Goal: Find specific page/section: Find specific page/section

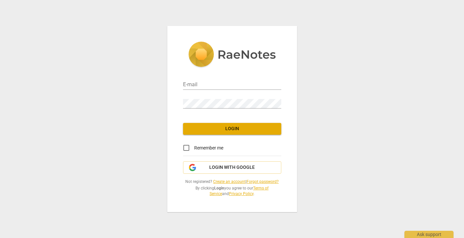
type input "[EMAIL_ADDRESS][DOMAIN_NAME]"
click at [199, 135] on div "E-mail [EMAIL_ADDRESS][DOMAIN_NAME] Password Login Remember me Login with Googl…" at bounding box center [232, 119] width 130 height 186
click at [197, 129] on span "Login" at bounding box center [232, 128] width 88 height 7
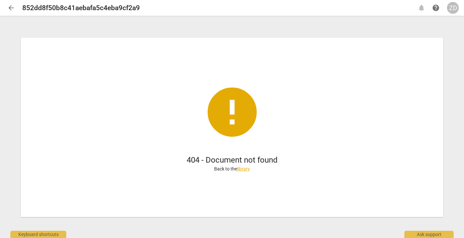
click at [12, 7] on span "arrow_back" at bounding box center [11, 8] width 8 height 8
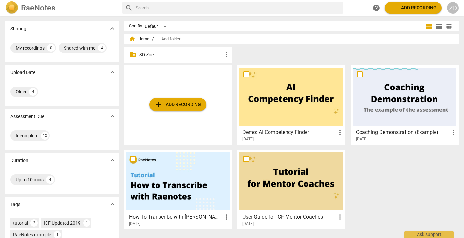
click at [131, 55] on span "folder_shared" at bounding box center [133, 55] width 8 height 8
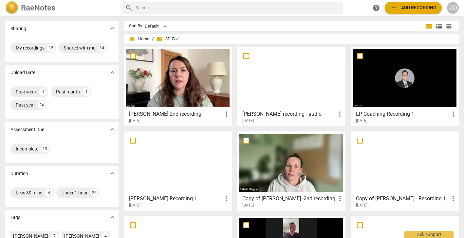
click at [295, 169] on div at bounding box center [290, 163] width 103 height 58
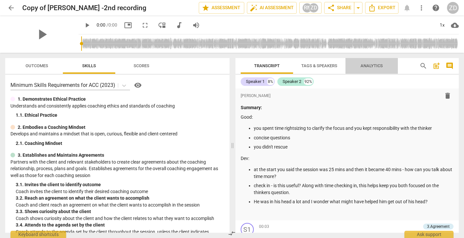
click at [364, 67] on span "Analytics" at bounding box center [371, 65] width 22 height 5
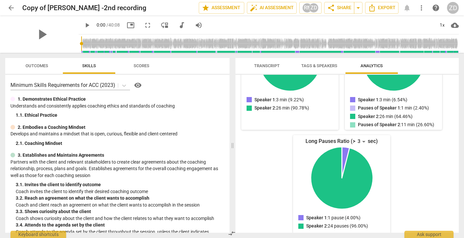
scroll to position [137, 0]
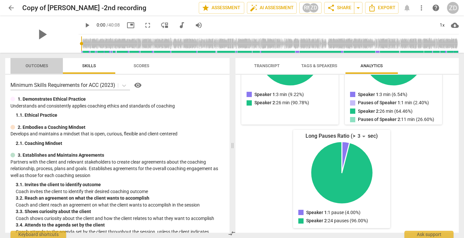
click at [40, 65] on span "Outcomes" at bounding box center [37, 65] width 23 height 5
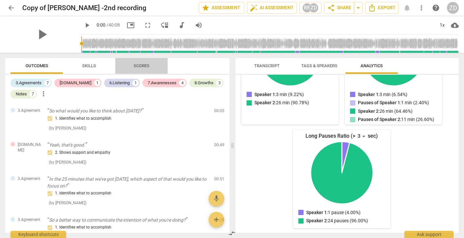
click at [138, 65] on span "Scores" at bounding box center [142, 65] width 16 height 5
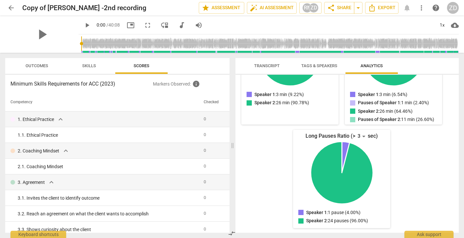
click at [93, 65] on span "Skills" at bounding box center [89, 65] width 14 height 5
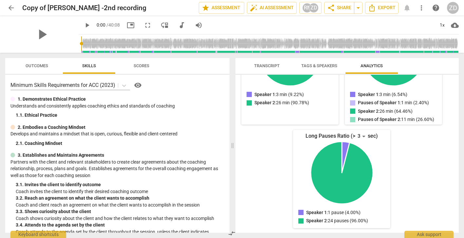
click at [47, 65] on span "Outcomes" at bounding box center [37, 65] width 23 height 5
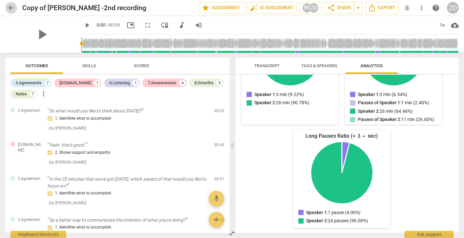
click at [12, 9] on span "arrow_back" at bounding box center [11, 8] width 8 height 8
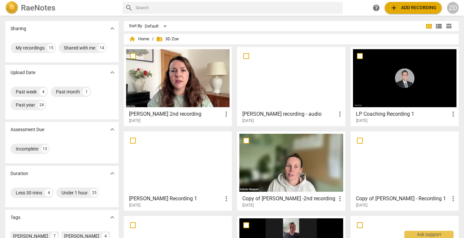
click at [164, 91] on div at bounding box center [177, 78] width 103 height 58
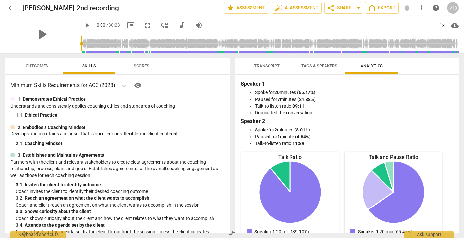
click at [36, 66] on span "Outcomes" at bounding box center [37, 65] width 23 height 5
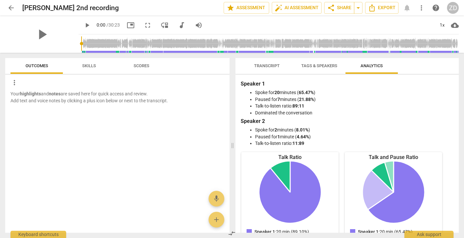
click at [36, 66] on span "Outcomes" at bounding box center [37, 65] width 23 height 5
click at [11, 8] on span "arrow_back" at bounding box center [11, 8] width 8 height 8
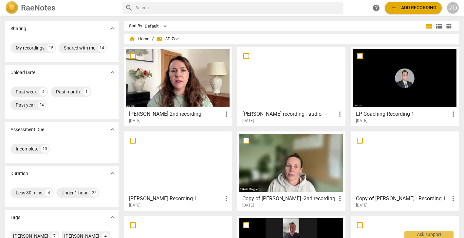
click at [386, 114] on h3 "LP Coaching Recording 1" at bounding box center [402, 114] width 93 height 8
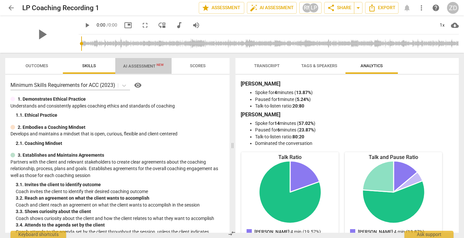
click at [143, 65] on span "AI Assessment New" at bounding box center [143, 65] width 41 height 5
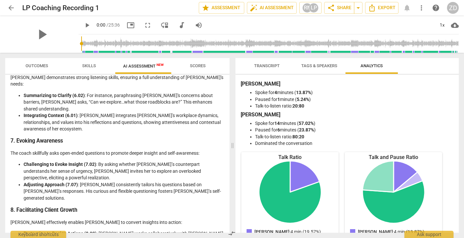
scroll to position [336, 0]
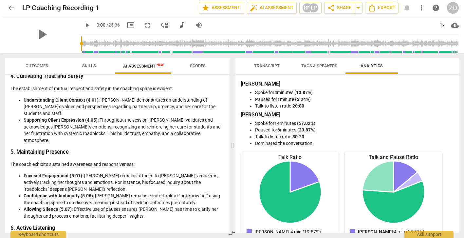
click at [44, 65] on span "Outcomes" at bounding box center [37, 65] width 23 height 5
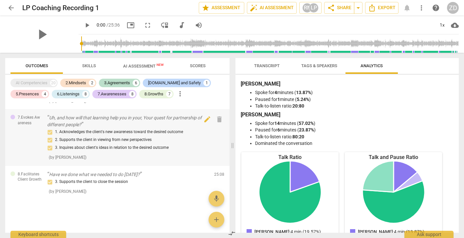
scroll to position [1790, 0]
click at [147, 65] on span "AI Assessment New" at bounding box center [143, 65] width 41 height 5
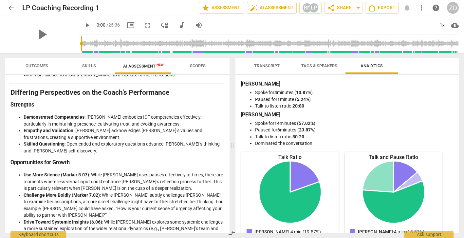
scroll to position [893, 0]
